Goal: Task Accomplishment & Management: Manage account settings

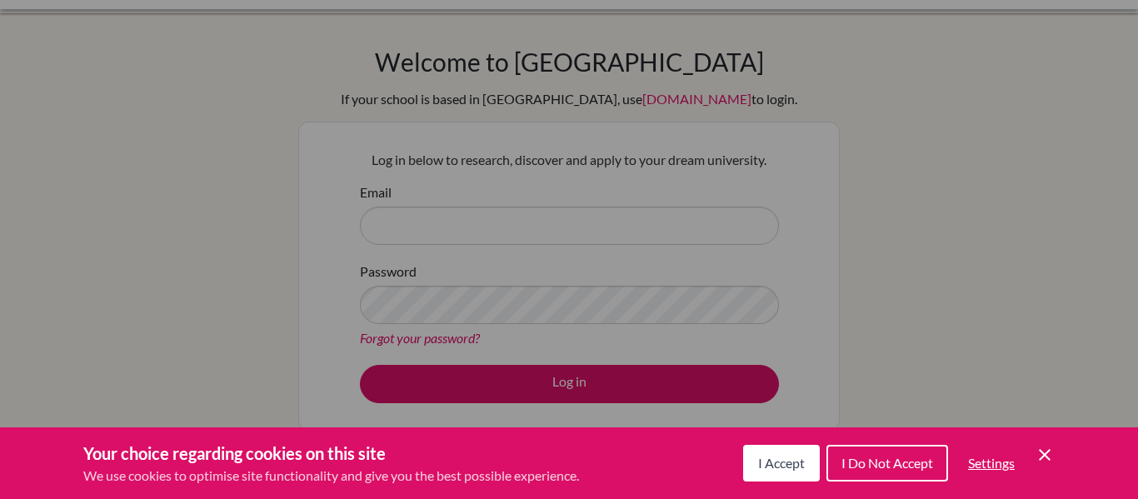
scroll to position [37, 0]
click at [539, 181] on div "Cookie Preferences" at bounding box center [569, 249] width 1138 height 499
click at [904, 458] on span "I Do Not Accept" at bounding box center [888, 463] width 92 height 16
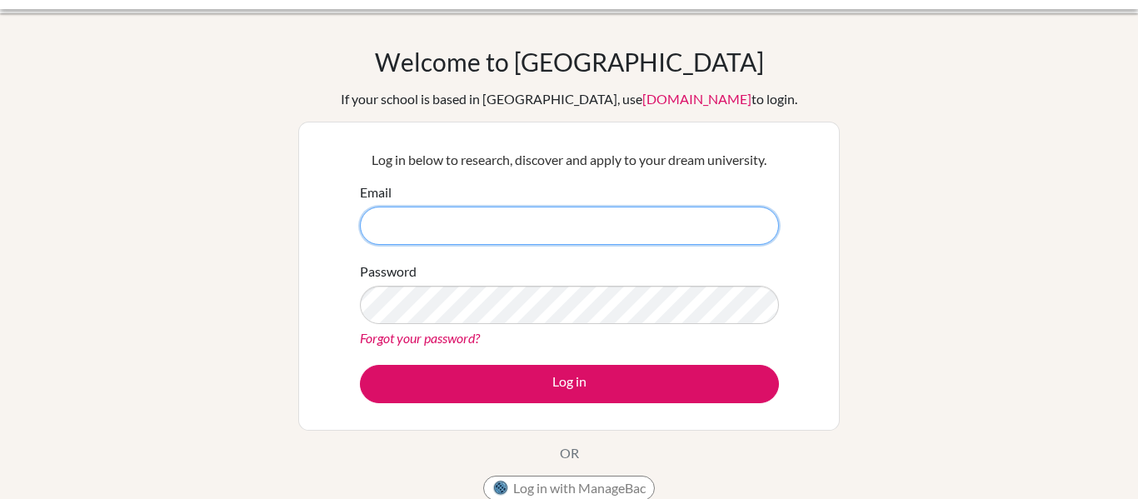
click at [496, 222] on input "Email" at bounding box center [569, 226] width 419 height 38
type input "i"
paste input "IAN_CABARE_7827"
type input "IAN_CABARE_7827"
paste input "[EMAIL_ADDRESS][DOMAIN_NAME]"
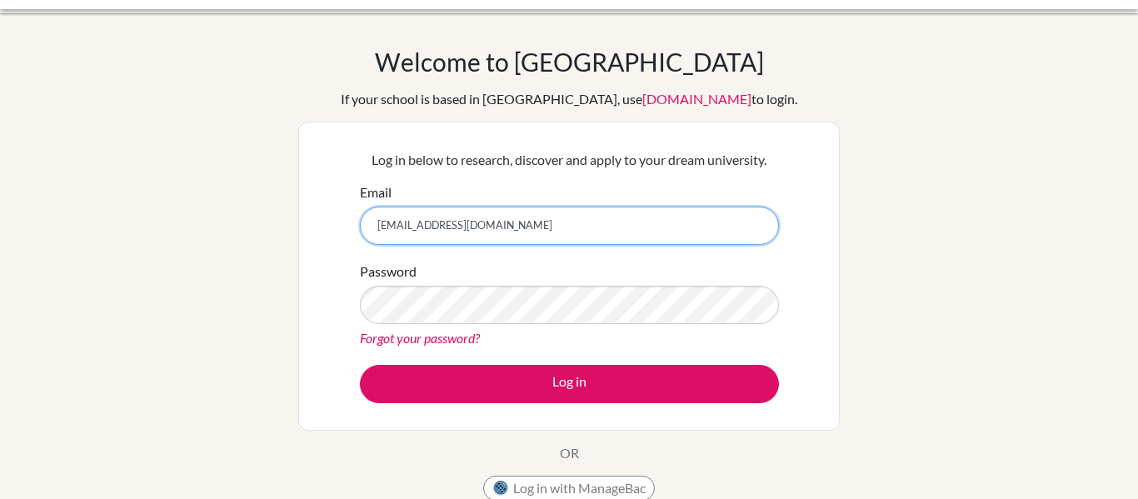
type input "[EMAIL_ADDRESS][DOMAIN_NAME]"
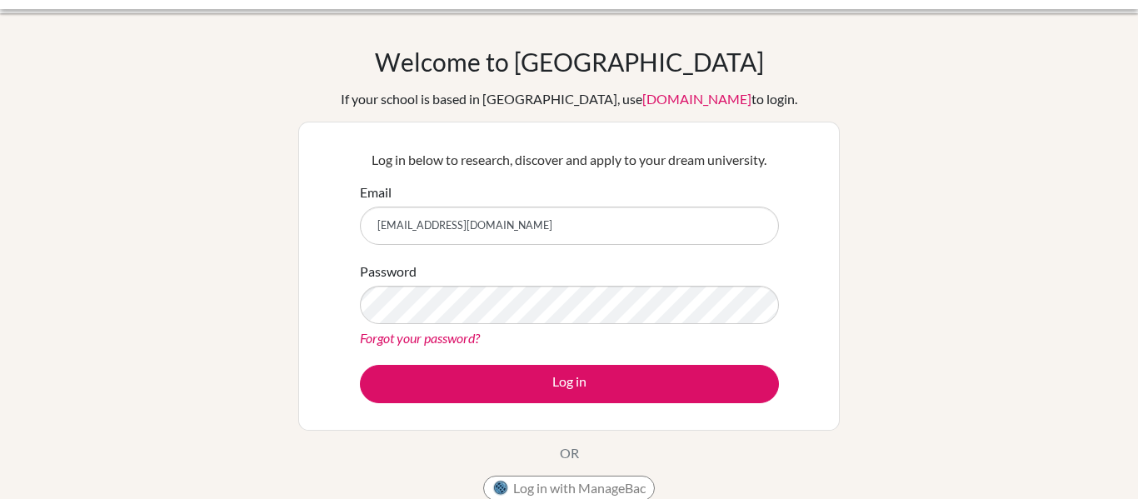
click at [473, 324] on div "Password Forgot your password?" at bounding box center [569, 305] width 419 height 87
click at [360, 365] on button "Log in" at bounding box center [569, 384] width 419 height 38
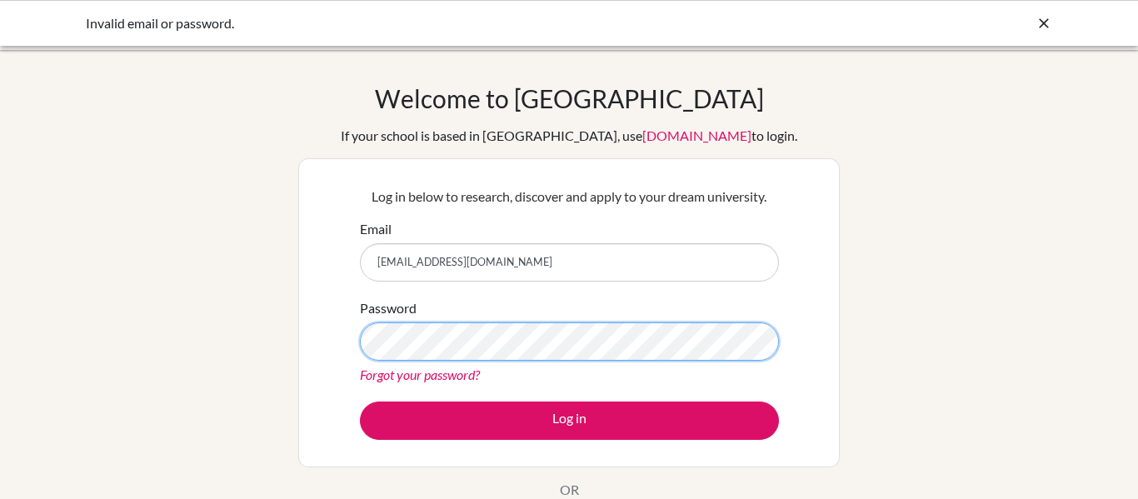
click at [360, 402] on button "Log in" at bounding box center [569, 421] width 419 height 38
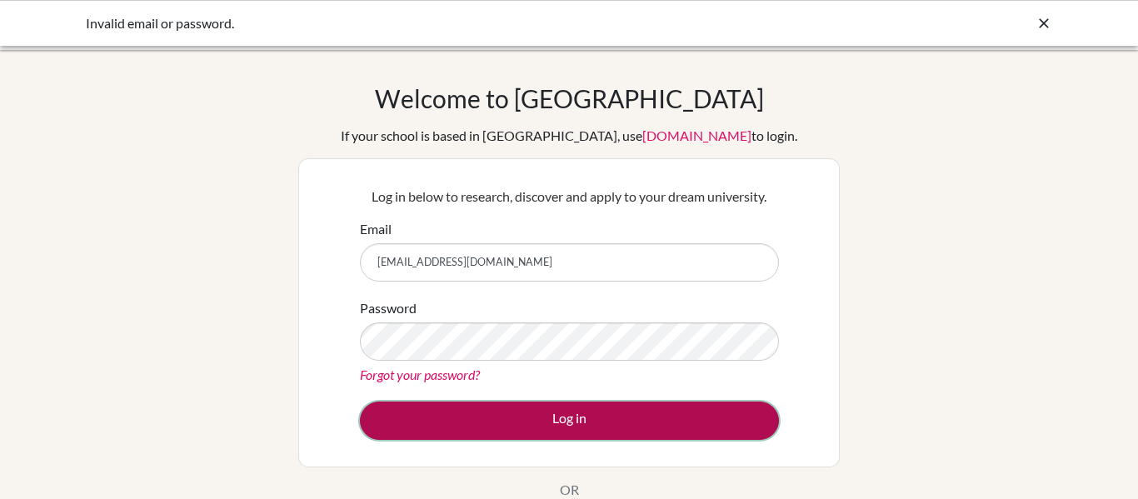
click at [528, 435] on button "Log in" at bounding box center [569, 421] width 419 height 38
